Goal: Book appointment/travel/reservation

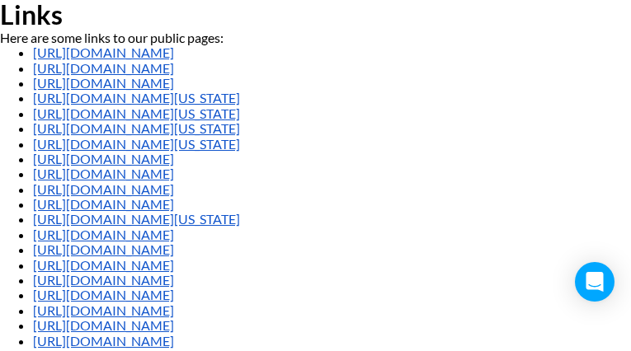
click at [315, 176] on li "https://airmason.advancedrad.com/billing_clerk_jd" at bounding box center [332, 174] width 598 height 15
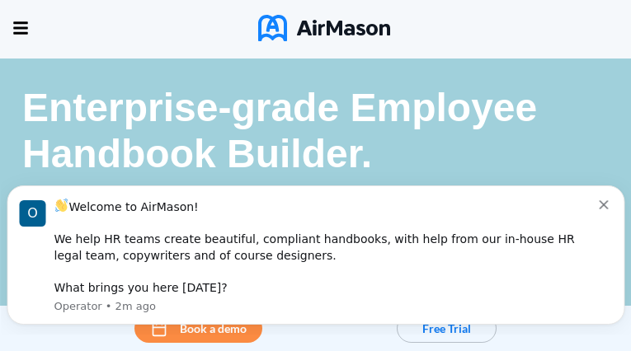
scroll to position [267, 0]
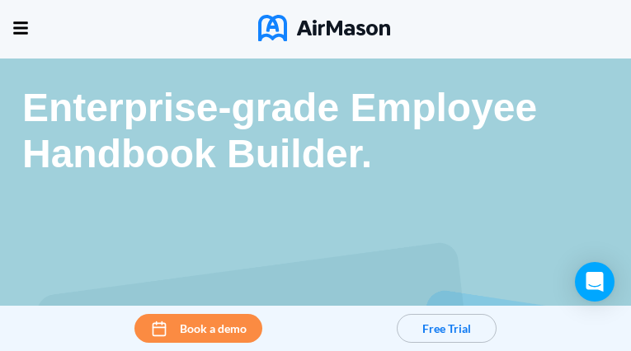
scroll to position [2469, 16]
